Goal: Task Accomplishment & Management: Manage account settings

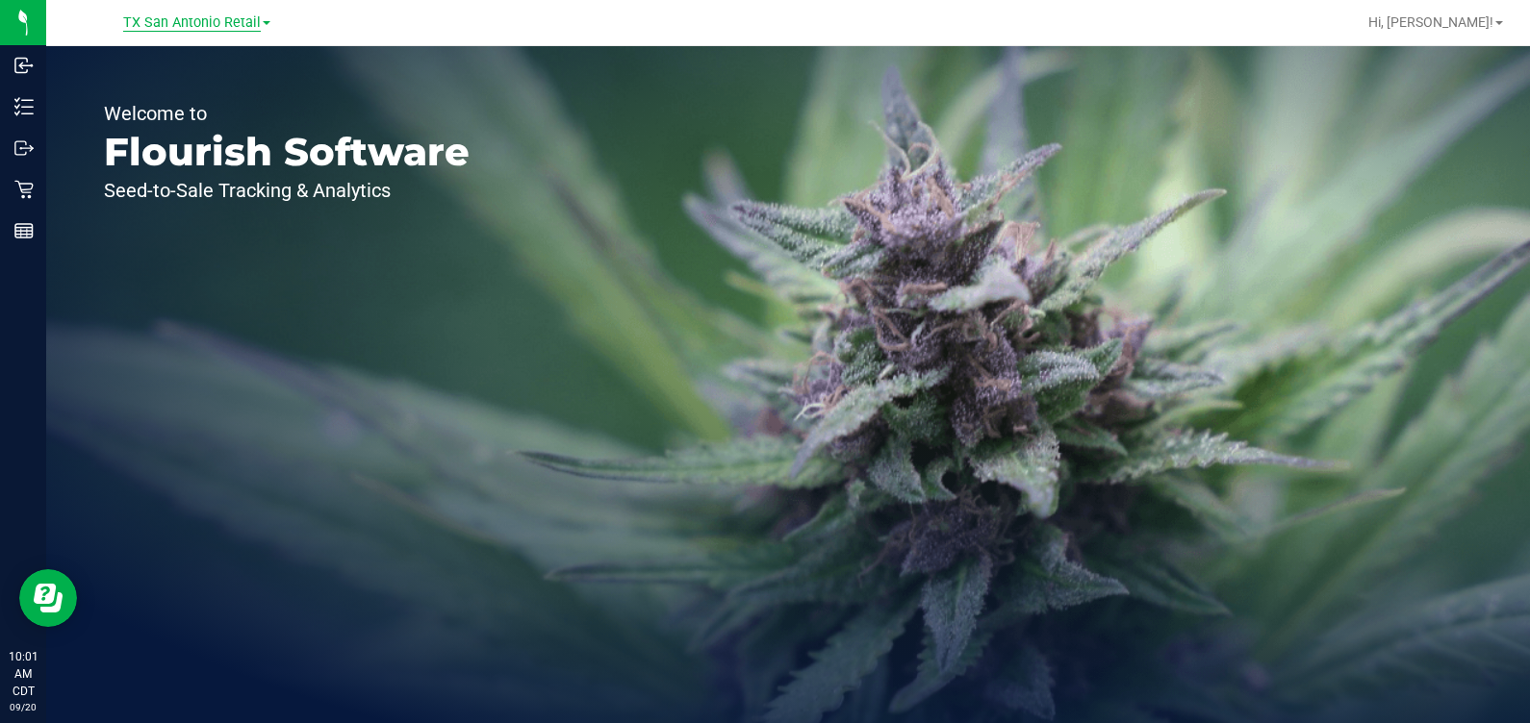
click at [141, 22] on span "TX San Antonio Retail" at bounding box center [192, 22] width 138 height 17
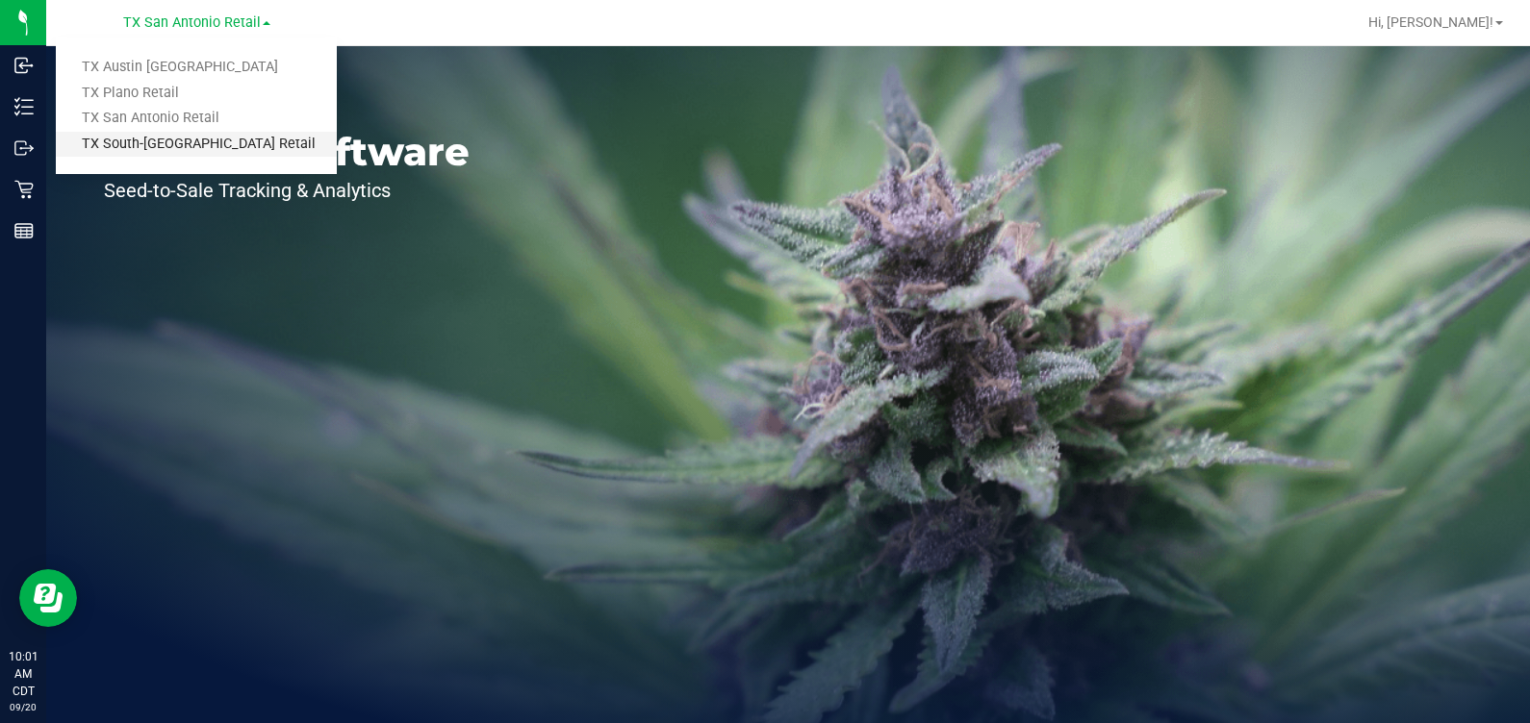
click at [115, 144] on link "TX South-[GEOGRAPHIC_DATA] Retail" at bounding box center [196, 145] width 281 height 26
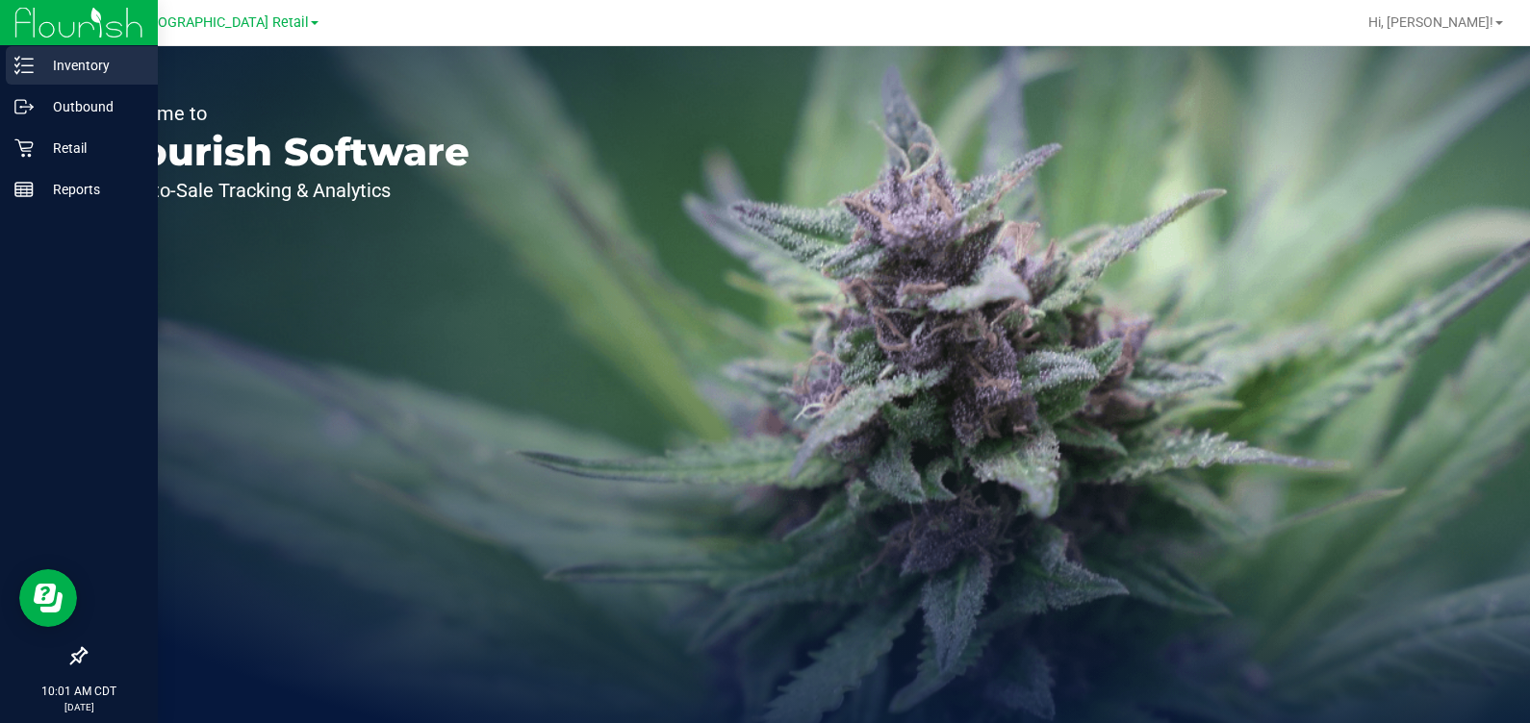
click at [14, 71] on icon at bounding box center [23, 65] width 19 height 19
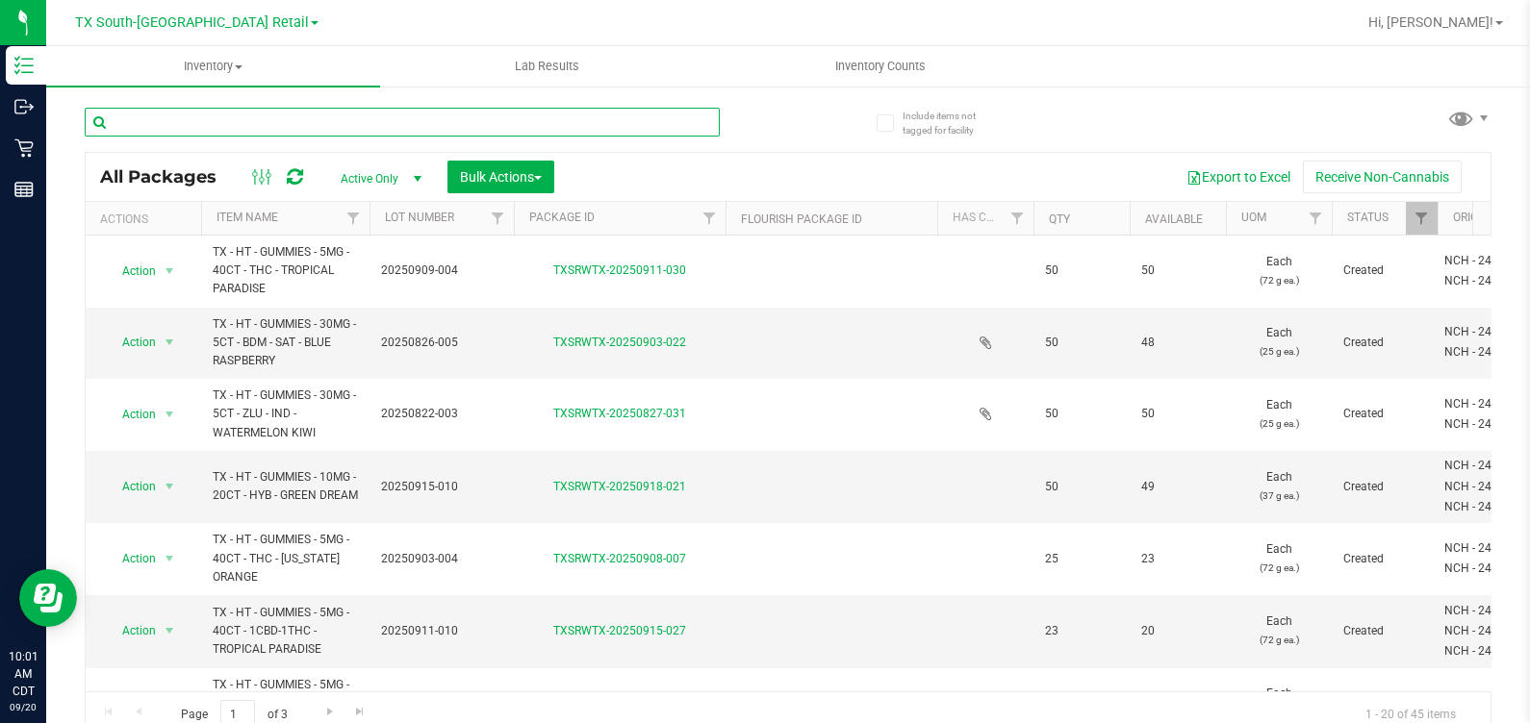
click at [342, 115] on input "text" at bounding box center [402, 122] width 635 height 29
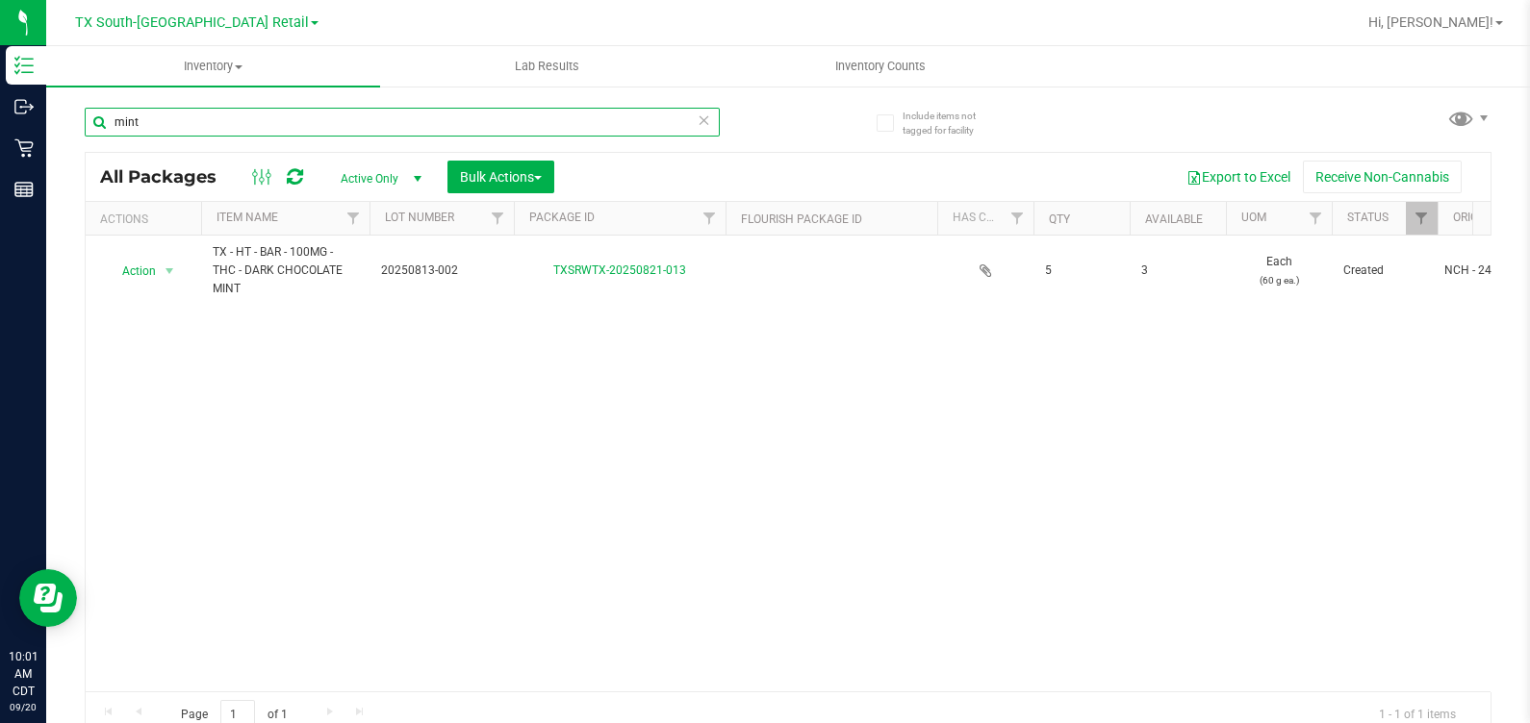
type input "mint"
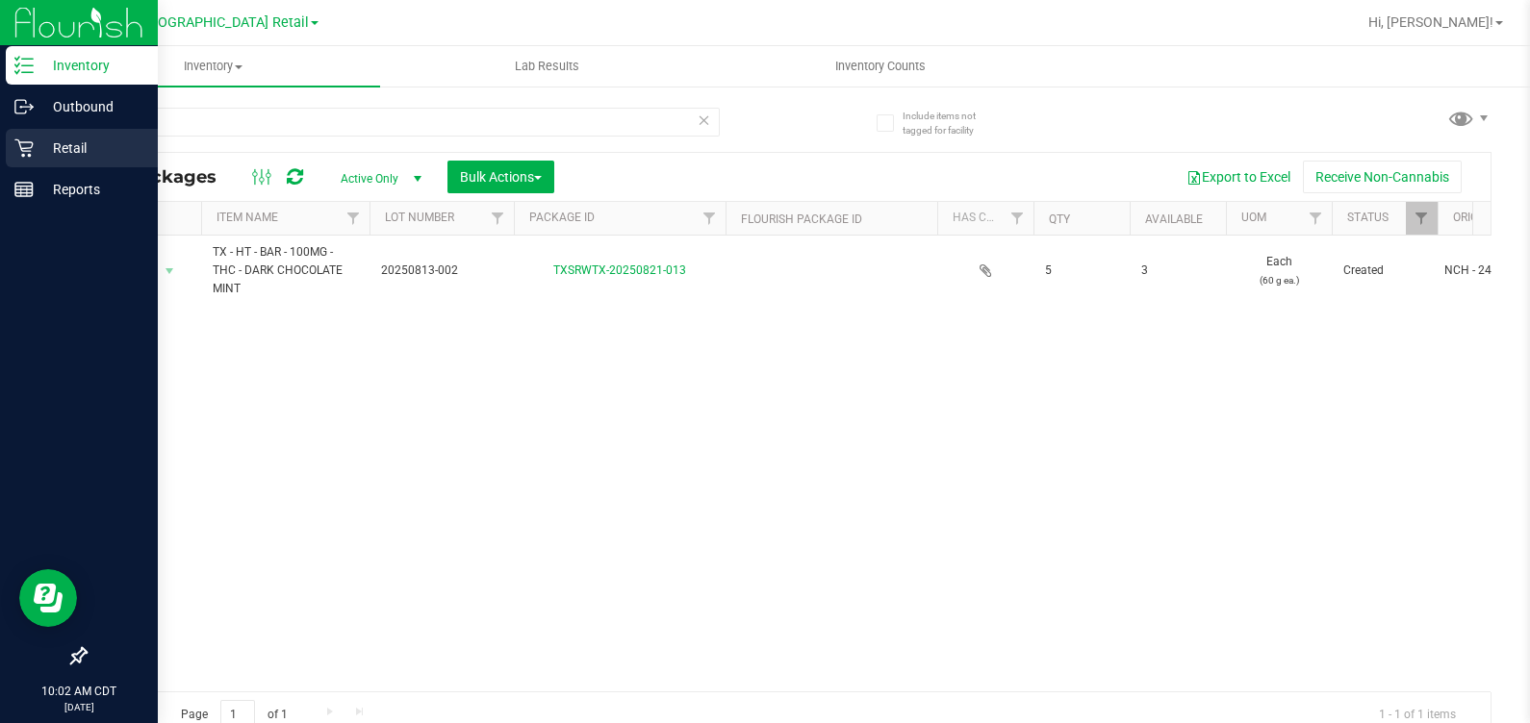
click at [21, 156] on icon at bounding box center [23, 148] width 19 height 19
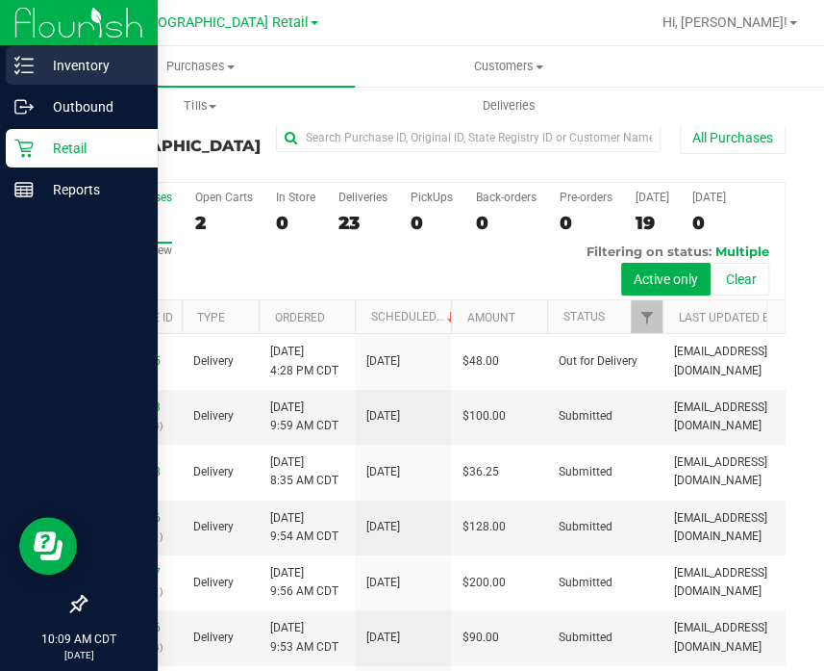
click at [58, 76] on p "Inventory" at bounding box center [91, 65] width 115 height 23
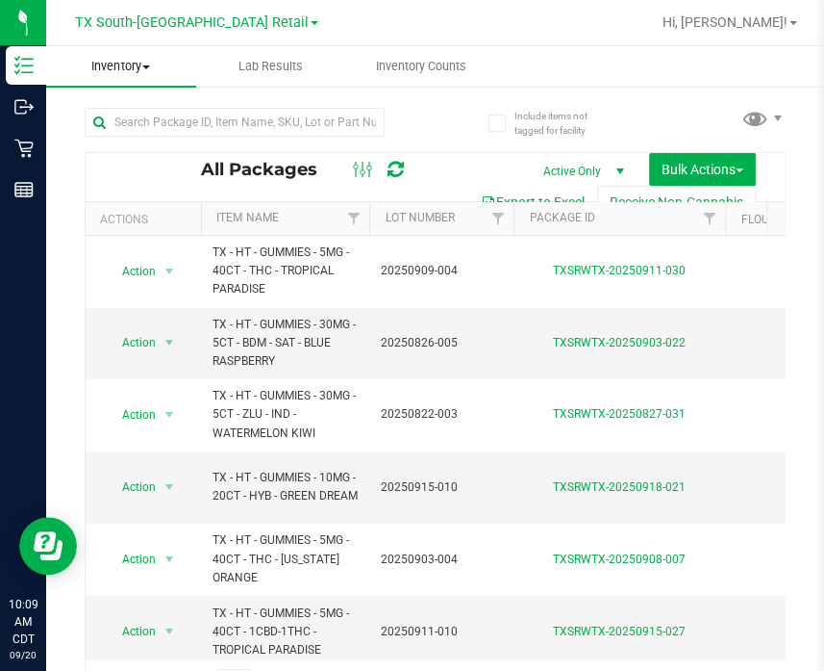
click at [140, 64] on span "Inventory" at bounding box center [121, 66] width 150 height 17
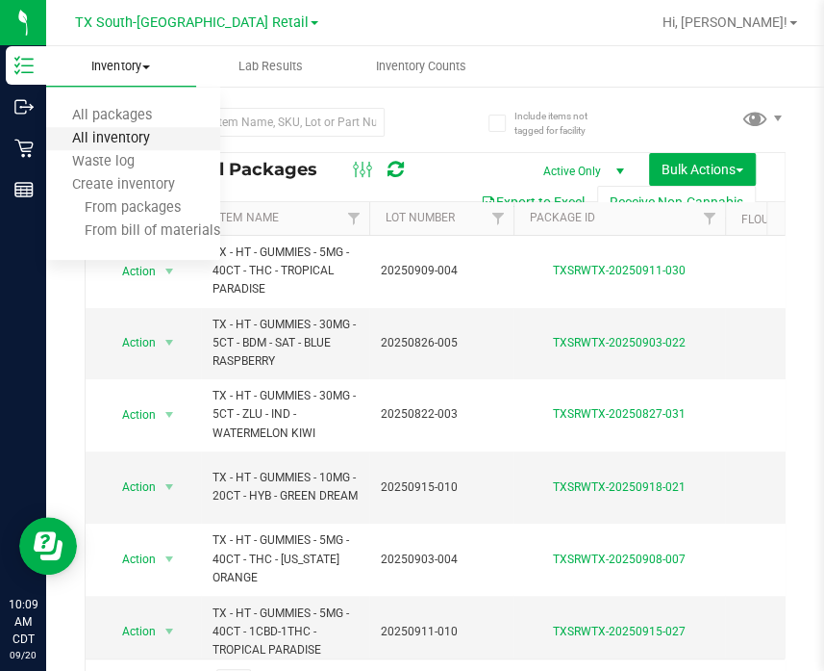
click at [115, 145] on span "All inventory" at bounding box center [111, 139] width 130 height 16
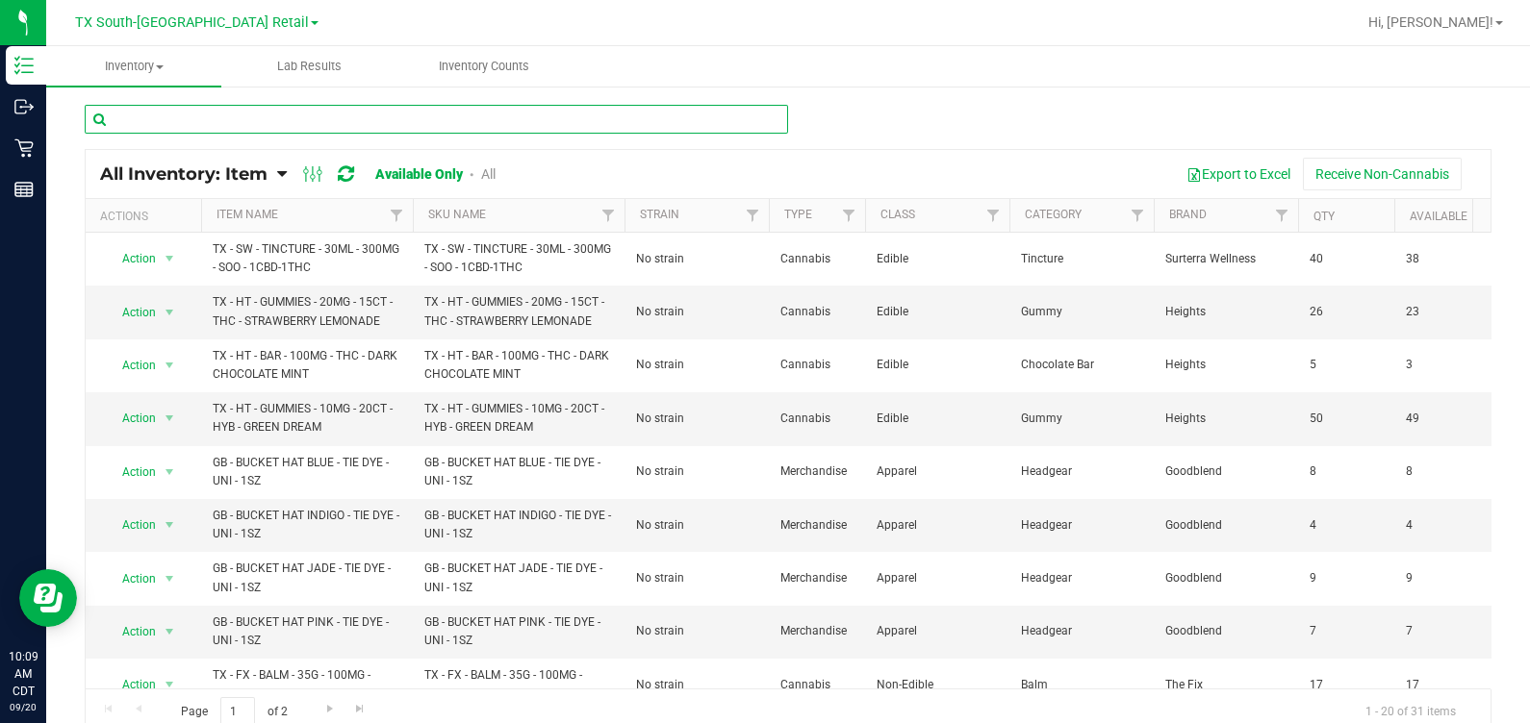
click at [321, 121] on input "text" at bounding box center [436, 119] width 703 height 29
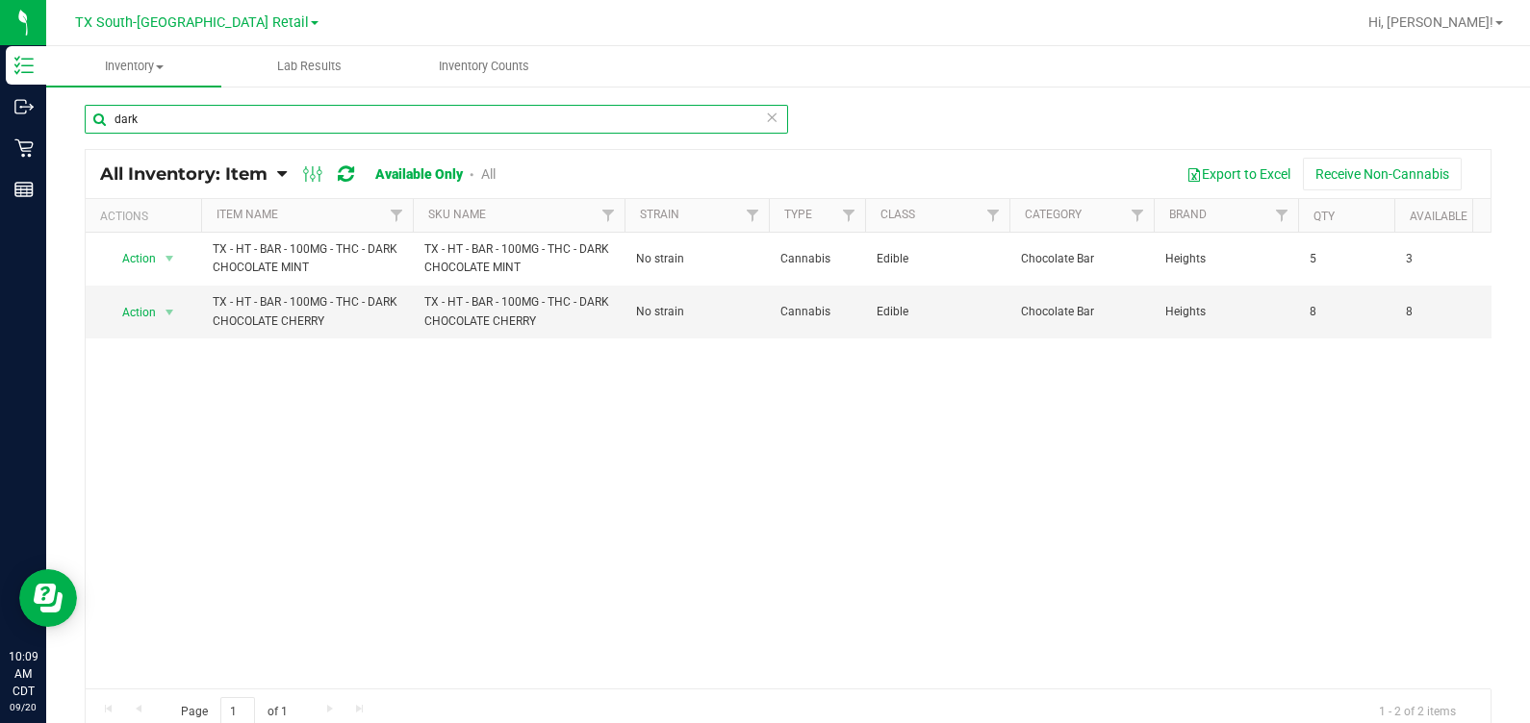
type input "dark"
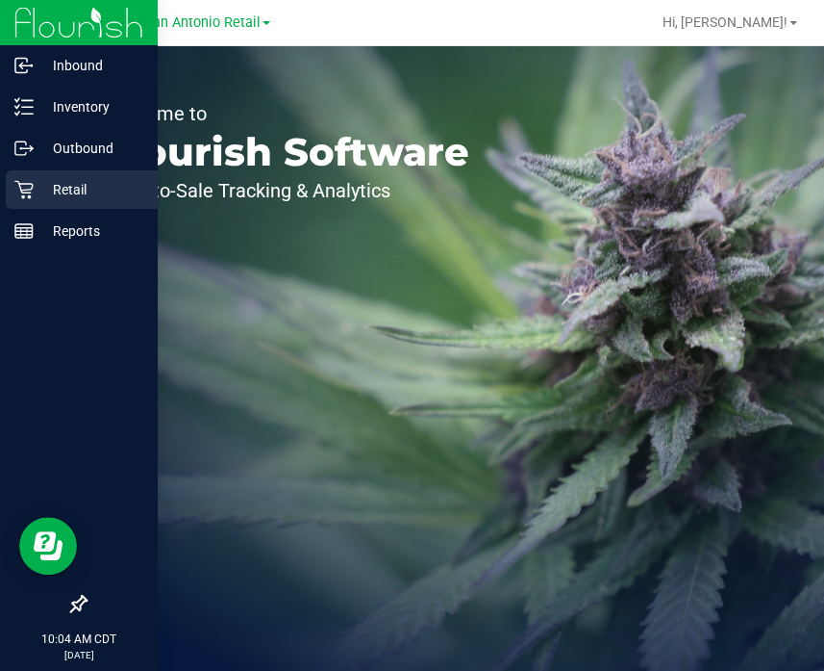
drag, startPoint x: 27, startPoint y: 178, endPoint x: 41, endPoint y: 172, distance: 15.5
click at [27, 179] on div "Retail" at bounding box center [82, 189] width 152 height 38
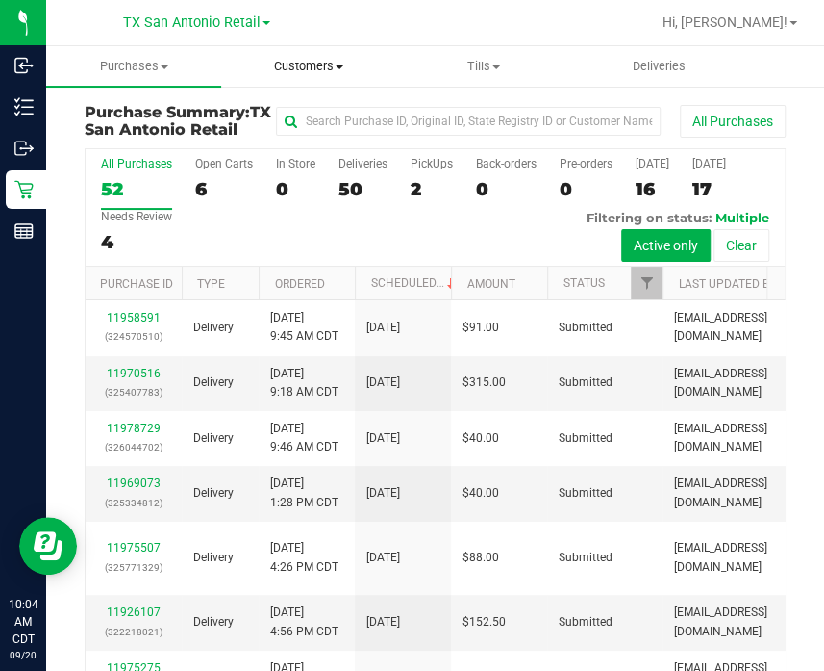
click at [308, 60] on span "Customers" at bounding box center [308, 66] width 173 height 17
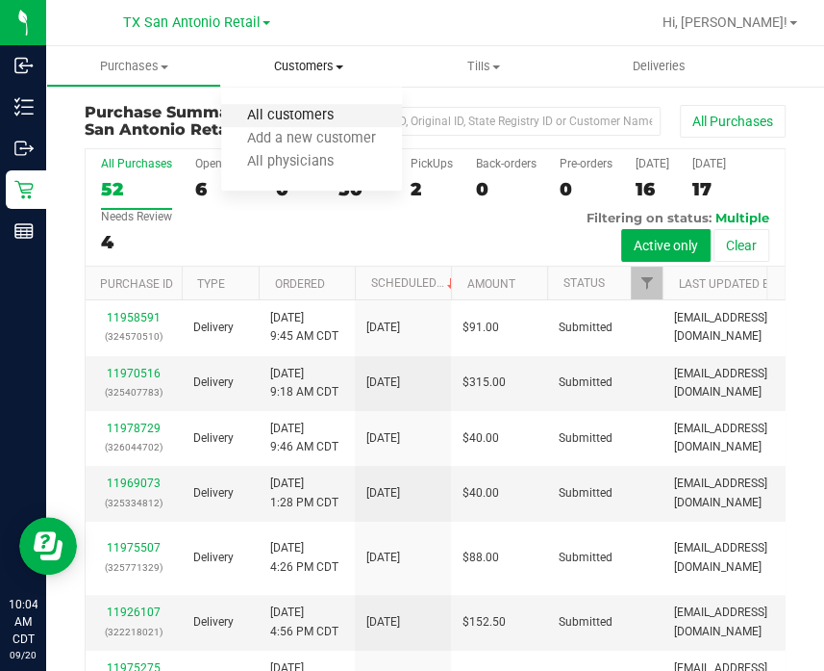
click at [317, 110] on span "All customers" at bounding box center [290, 116] width 139 height 16
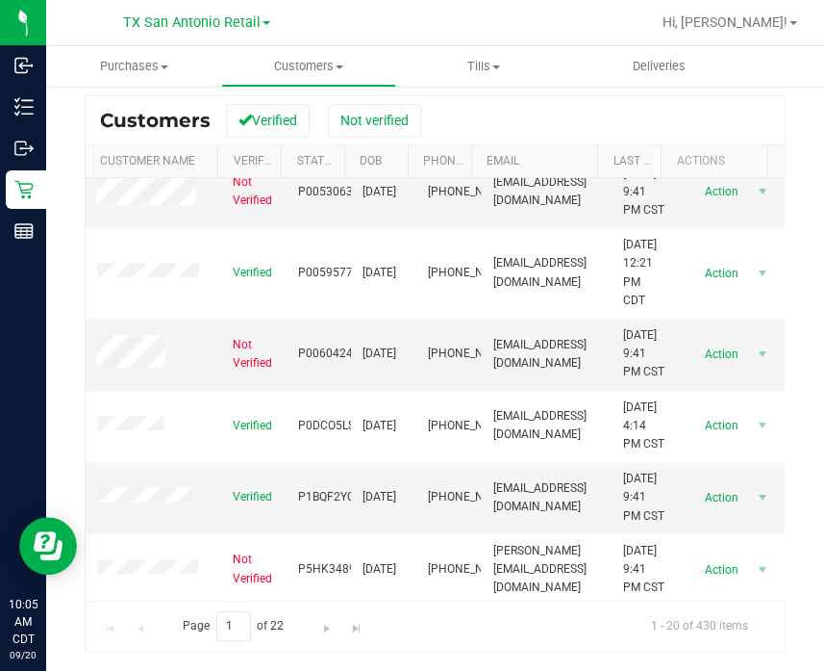
scroll to position [480, 0]
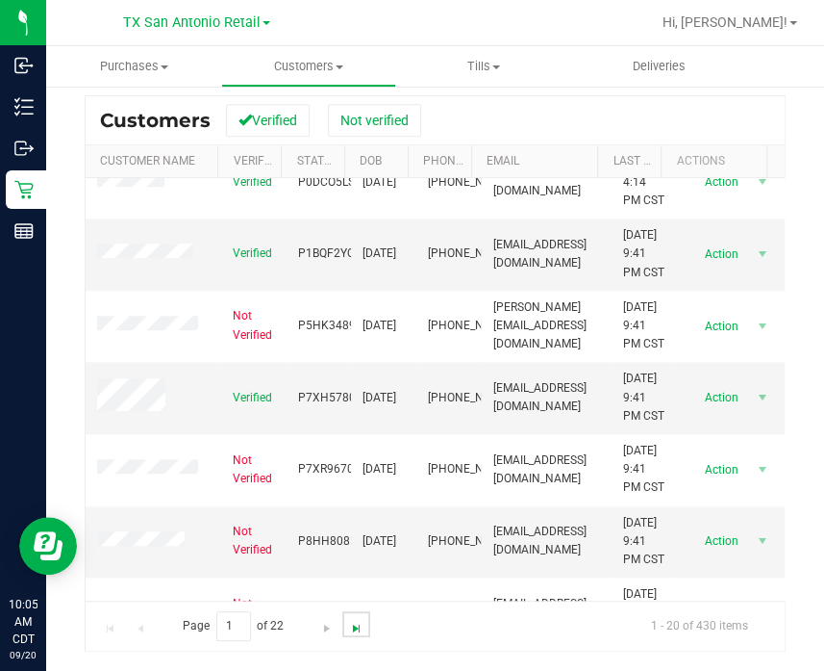
click at [359, 626] on span "Go to the last page" at bounding box center [356, 627] width 15 height 15
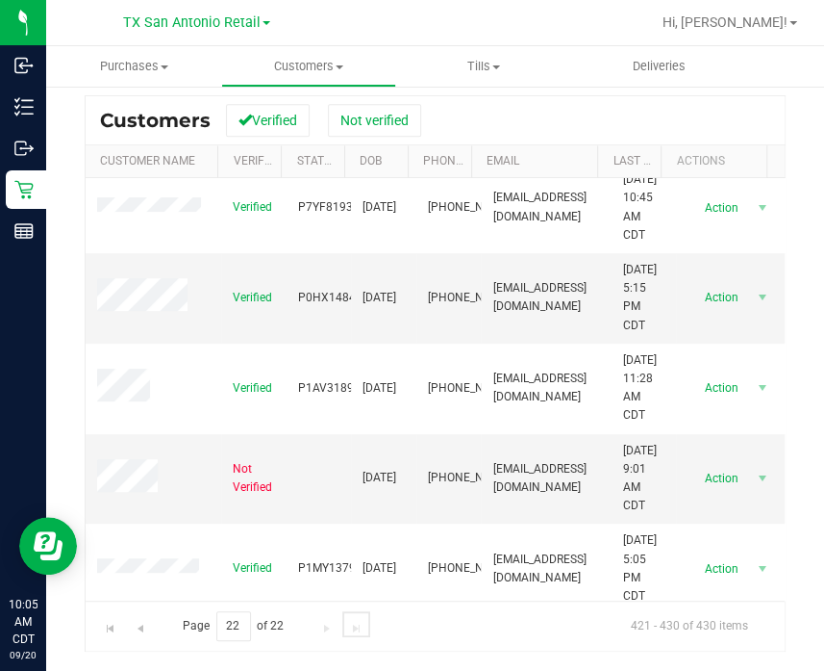
scroll to position [292, 0]
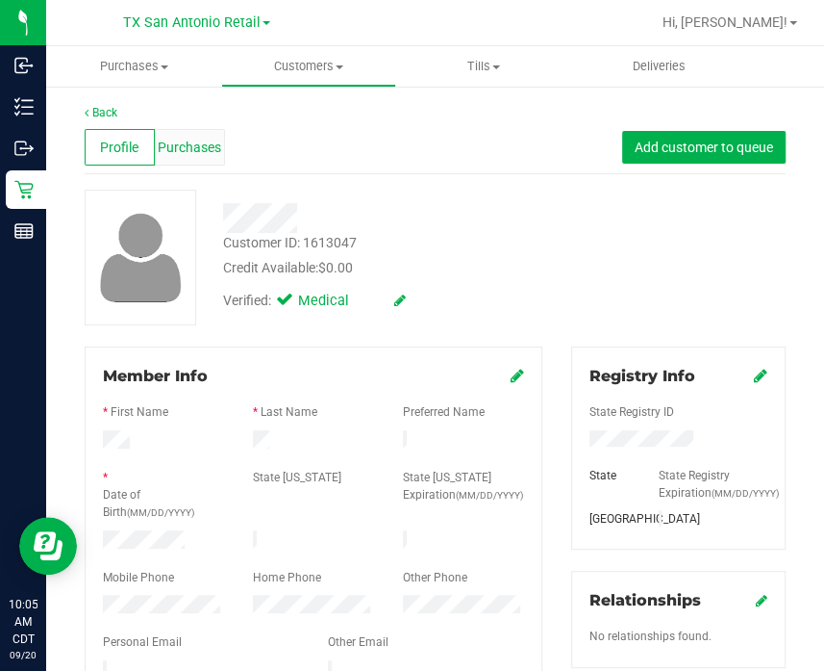
click at [193, 156] on span "Purchases" at bounding box center [189, 148] width 63 height 20
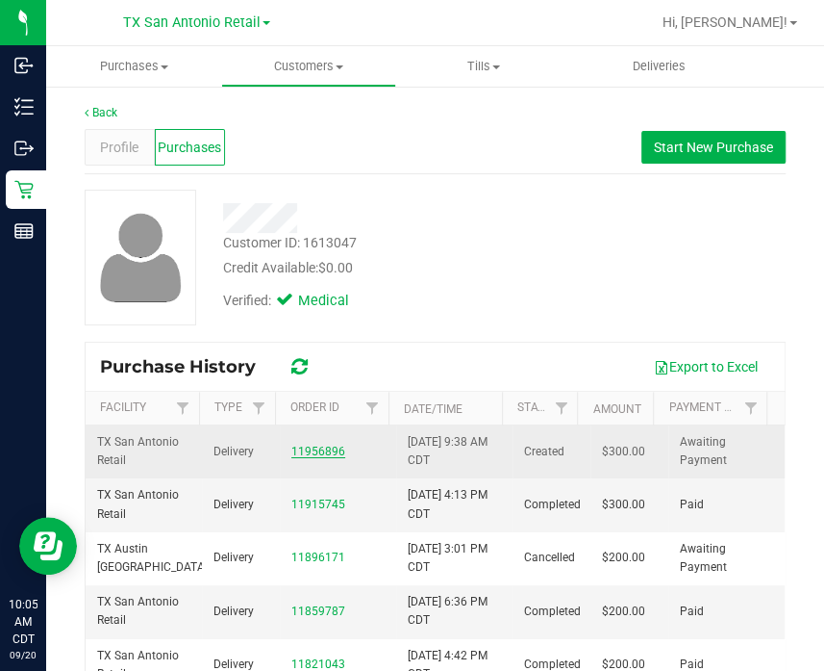
click at [291, 453] on link "11956896" at bounding box center [318, 450] width 54 height 13
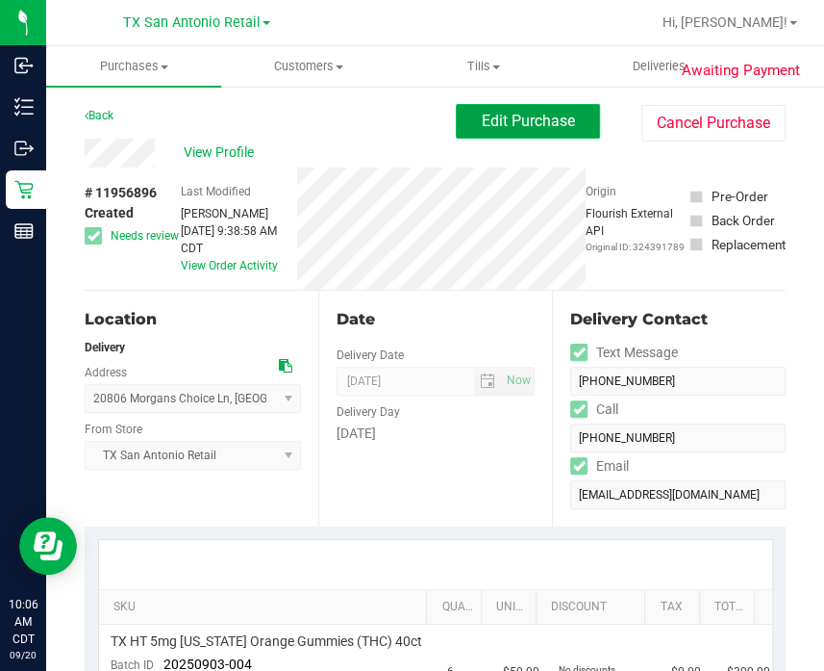
click at [558, 115] on button "Edit Purchase" at bounding box center [528, 121] width 144 height 35
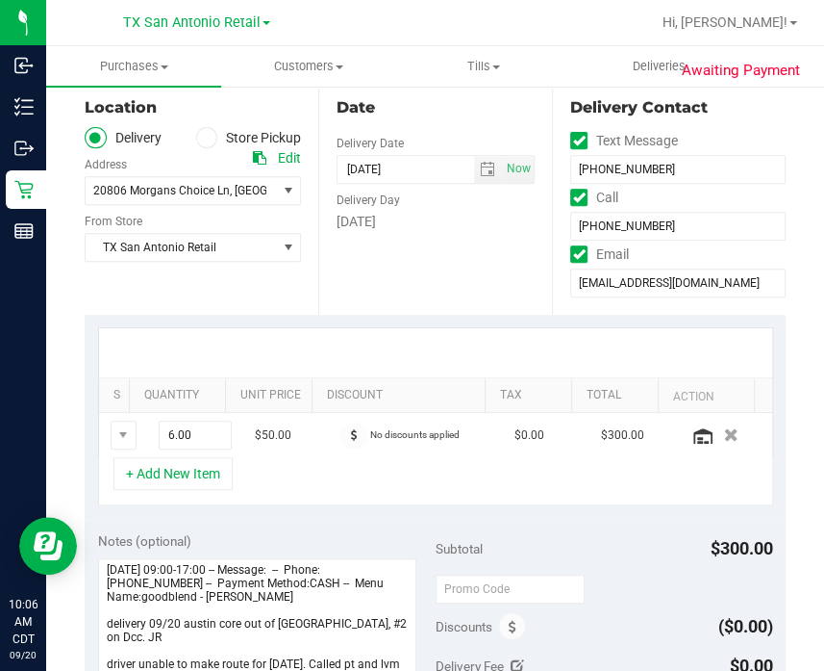
scroll to position [601, 0]
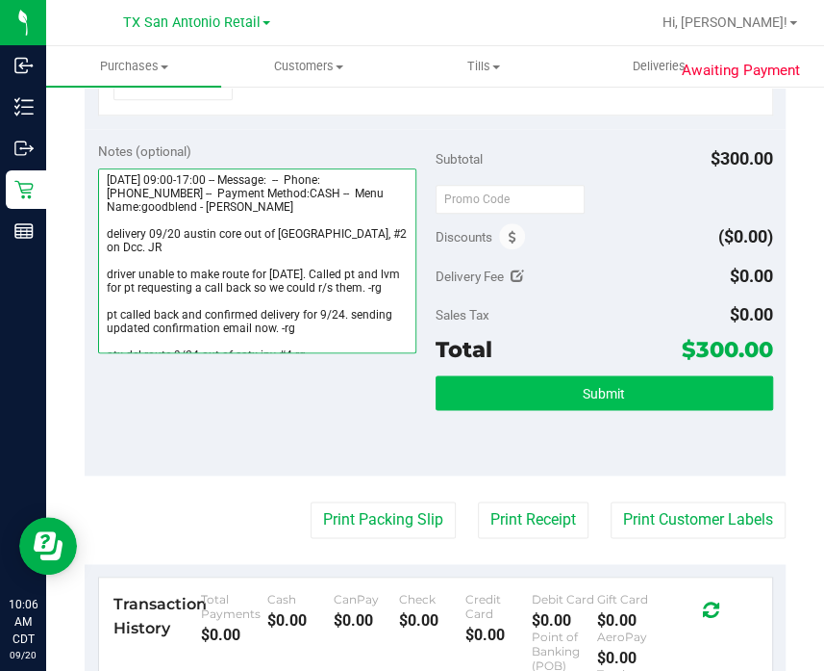
type textarea "Saturday 09/20/2025 09:00-17:00 -- Message: -- Phone:3183475095 -- Payment Meth…"
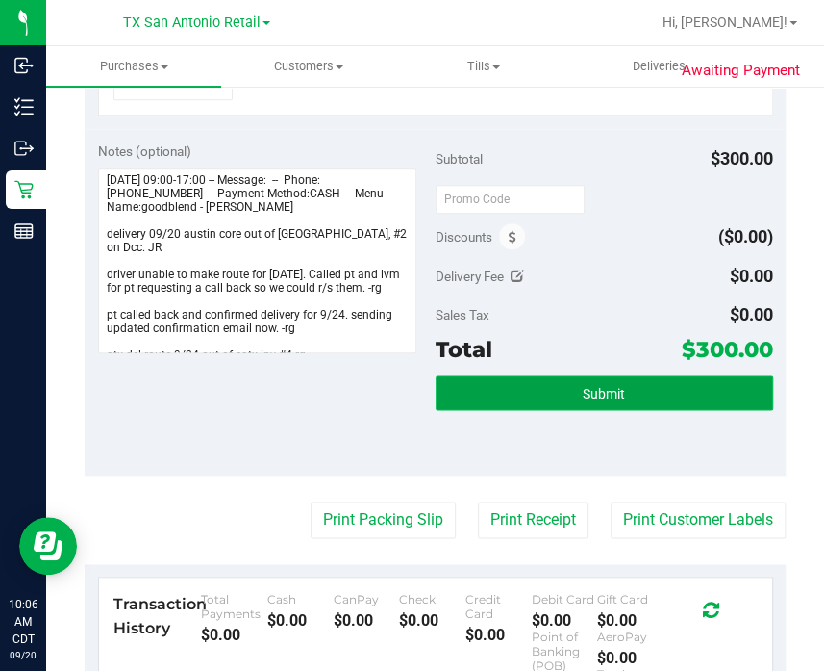
click at [519, 385] on button "Submit" at bounding box center [605, 392] width 338 height 35
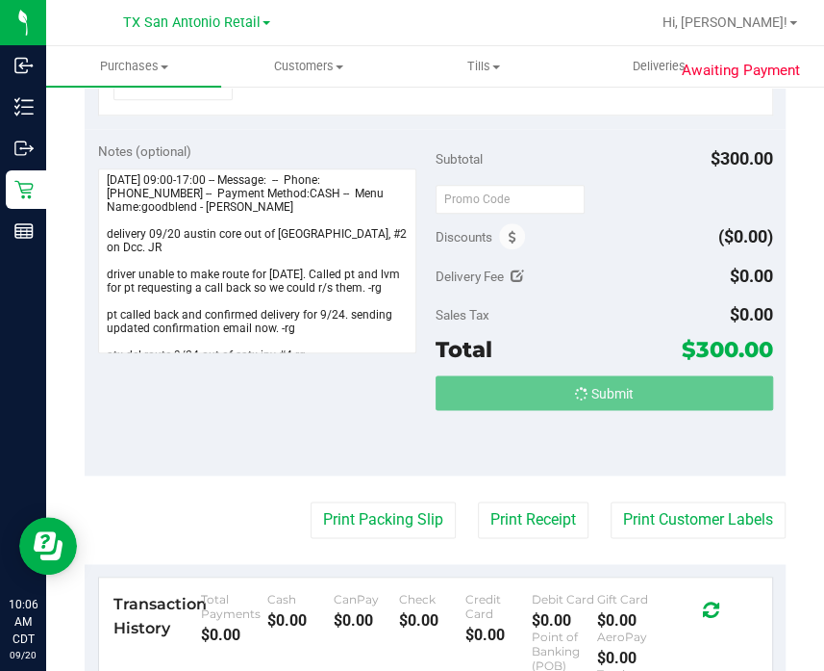
scroll to position [570, 0]
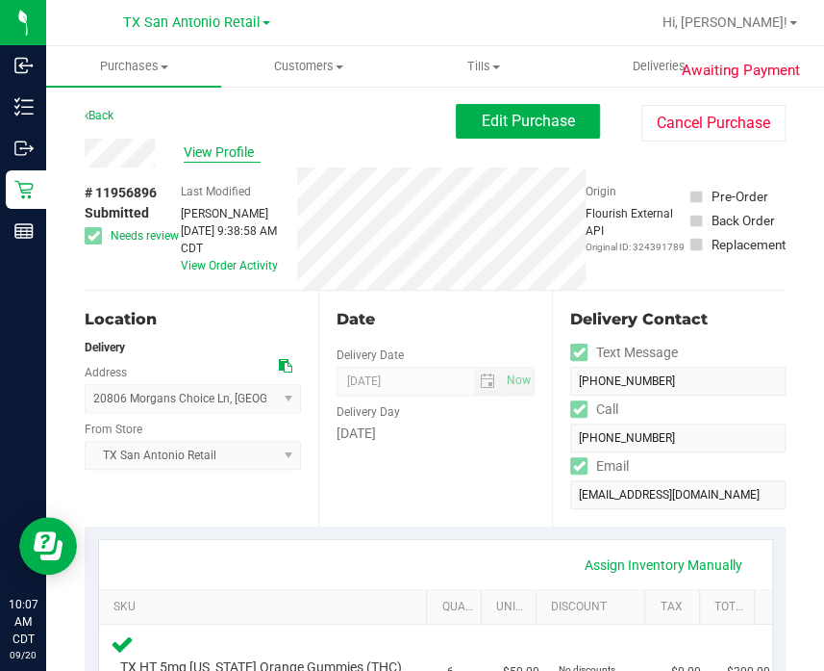
drag, startPoint x: 239, startPoint y: 165, endPoint x: 232, endPoint y: 156, distance: 11.0
click at [239, 165] on div "View Profile" at bounding box center [270, 153] width 371 height 29
drag, startPoint x: 231, startPoint y: 153, endPoint x: 229, endPoint y: 165, distance: 11.7
click at [229, 163] on div "View Profile" at bounding box center [270, 153] width 371 height 29
click at [215, 158] on span "View Profile" at bounding box center [222, 152] width 77 height 20
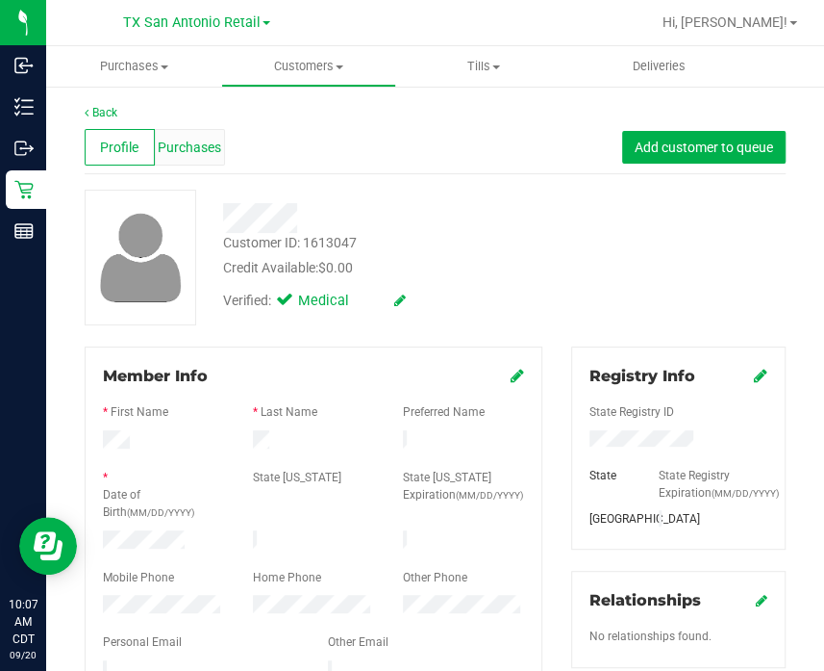
click at [190, 159] on div "Purchases" at bounding box center [190, 147] width 70 height 37
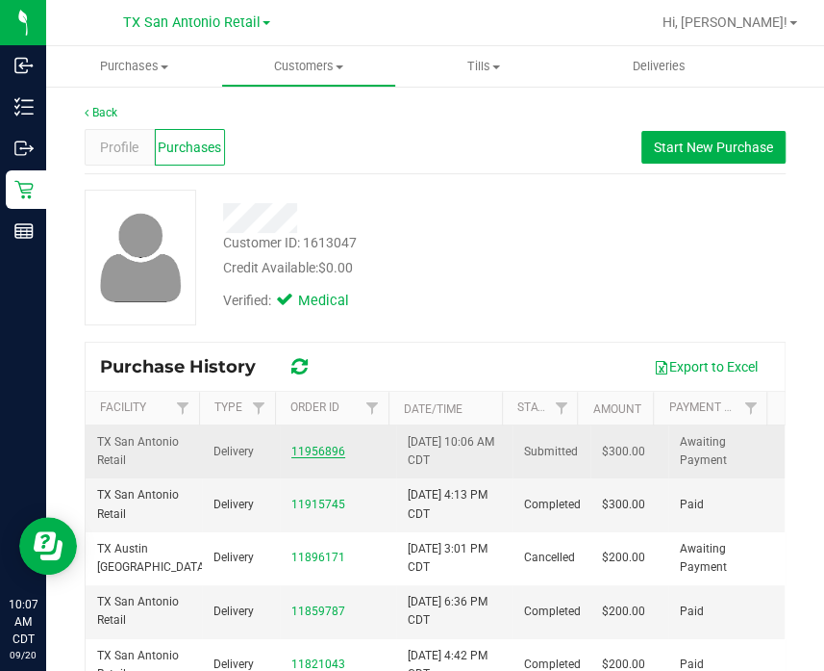
click at [310, 451] on link "11956896" at bounding box center [318, 450] width 54 height 13
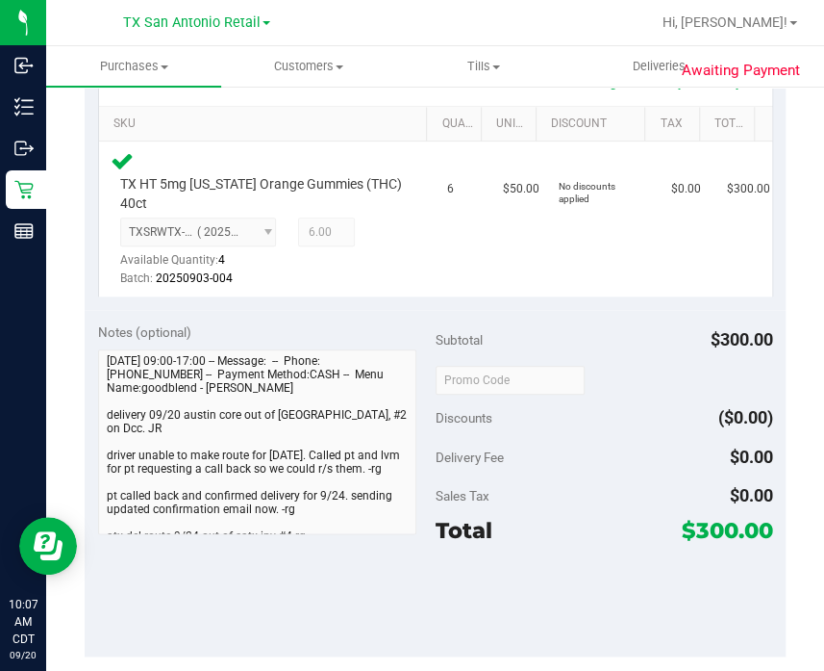
scroll to position [601, 0]
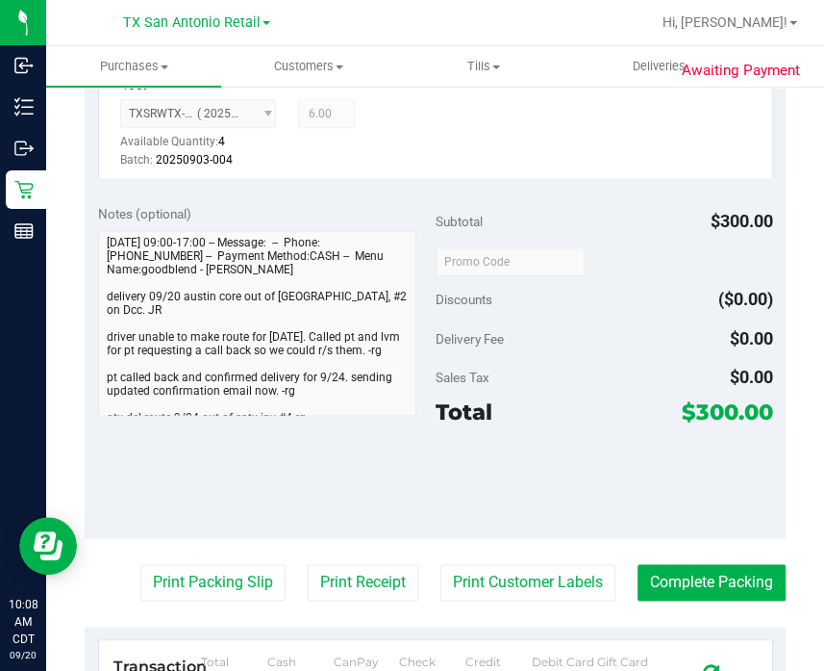
click at [510, 360] on div "Sales Tax $0.00" at bounding box center [605, 377] width 338 height 35
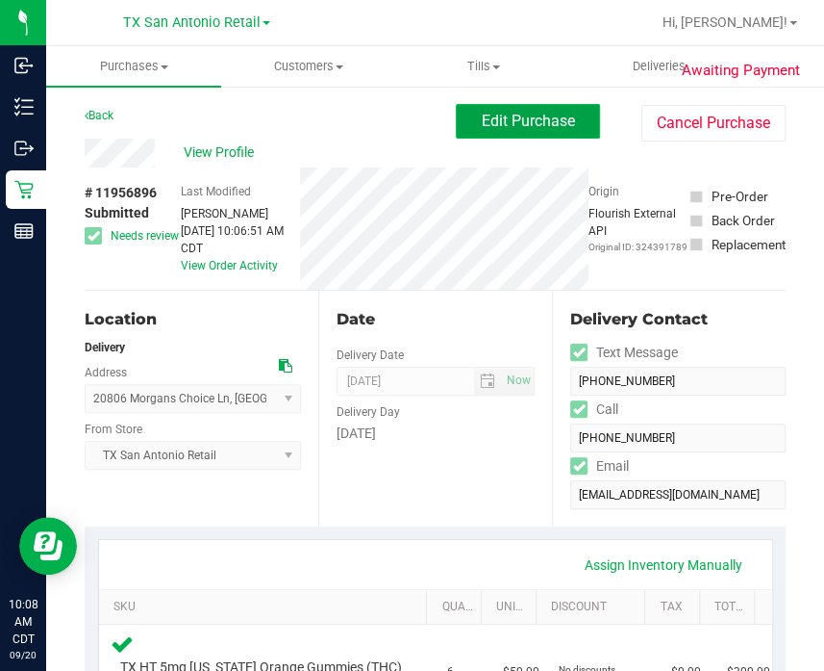
click at [541, 127] on span "Edit Purchase" at bounding box center [528, 121] width 93 height 18
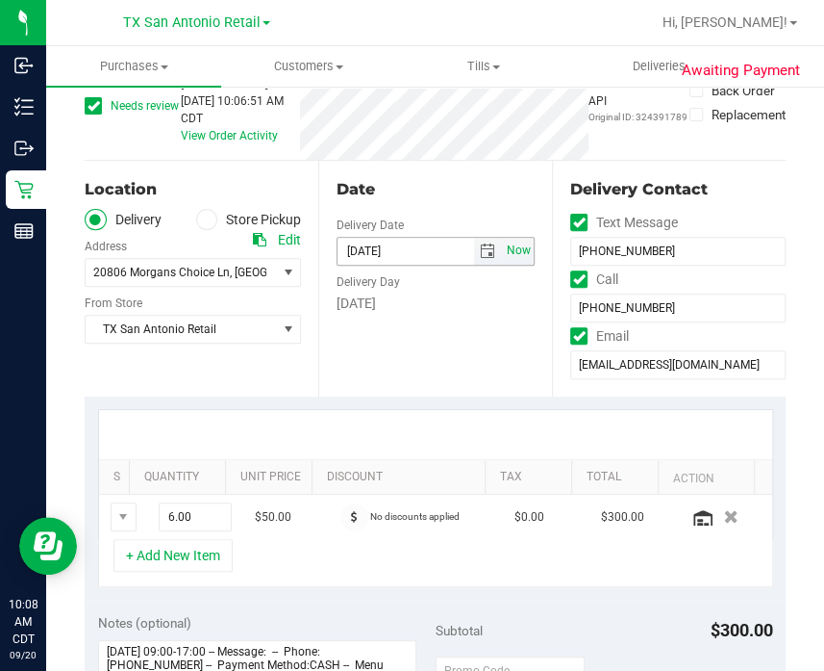
scroll to position [480, 0]
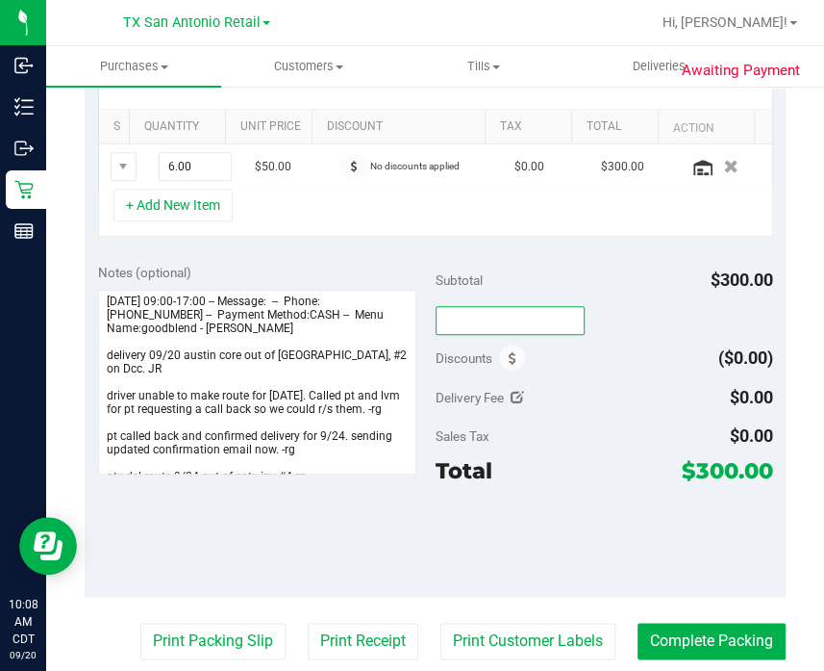
click at [509, 316] on input "text" at bounding box center [510, 320] width 149 height 29
type input "TXAIQ10"
click at [682, 466] on span "$300.00" at bounding box center [727, 470] width 91 height 27
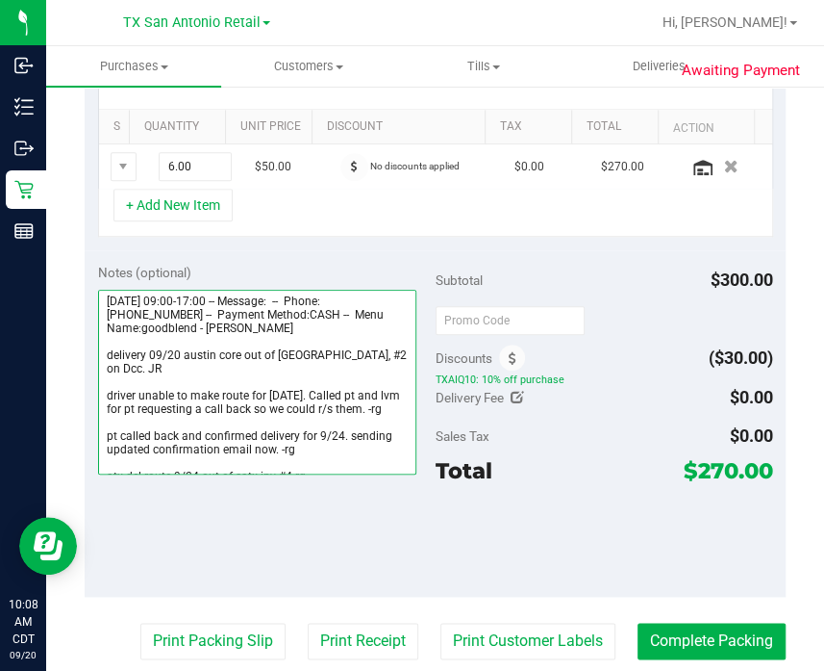
click at [274, 439] on textarea at bounding box center [257, 382] width 318 height 185
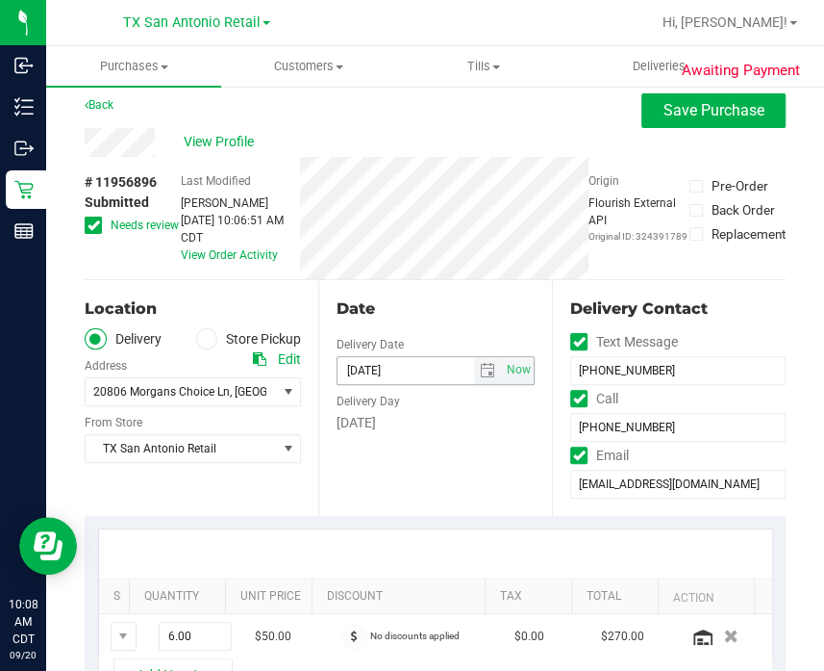
scroll to position [0, 0]
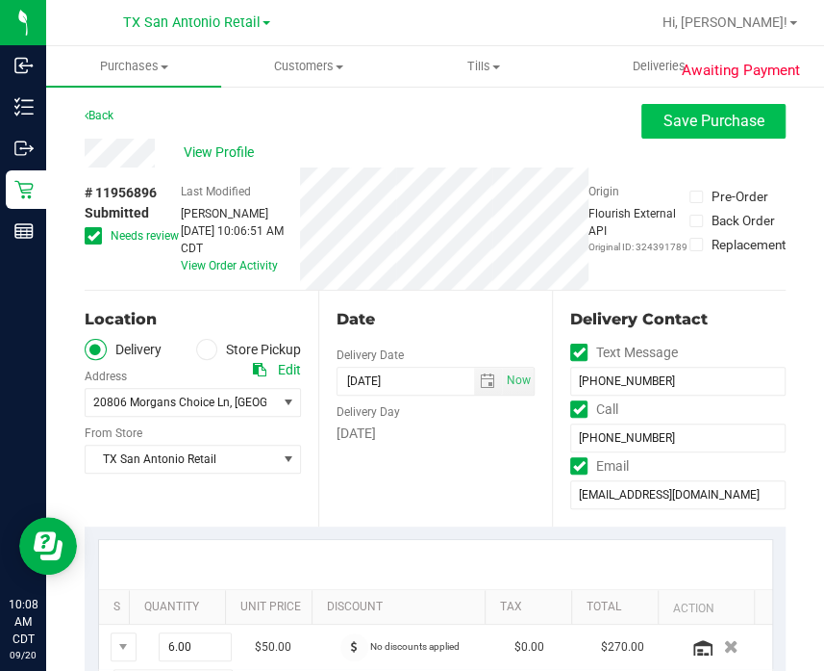
type textarea "Saturday 09/20/2025 09:00-17:00 -- Message: -- Phone:3183475095 -- Payment Meth…"
click at [672, 133] on button "Save Purchase" at bounding box center [714, 121] width 144 height 35
